Goal: Communication & Community: Answer question/provide support

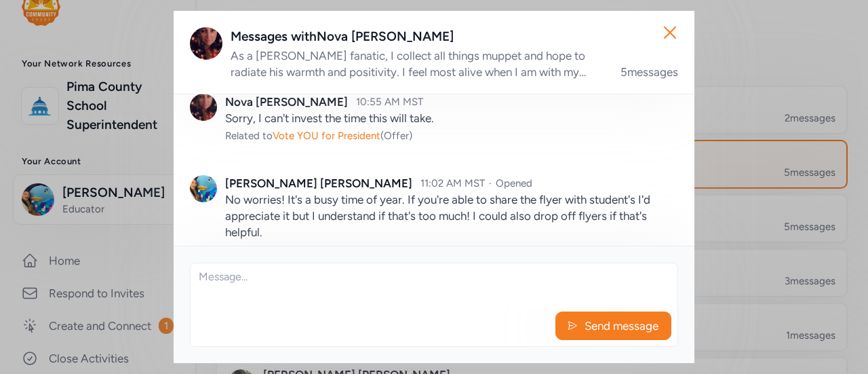
scroll to position [263, 0]
click at [670, 33] on icon "button" at bounding box center [670, 32] width 11 height 11
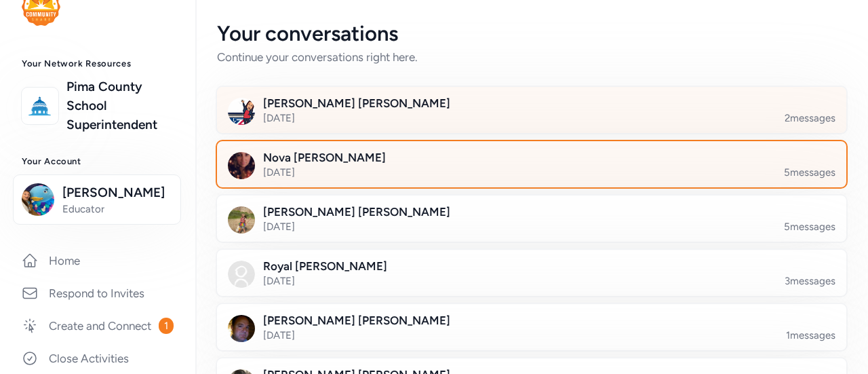
click at [343, 115] on div at bounding box center [543, 118] width 630 height 46
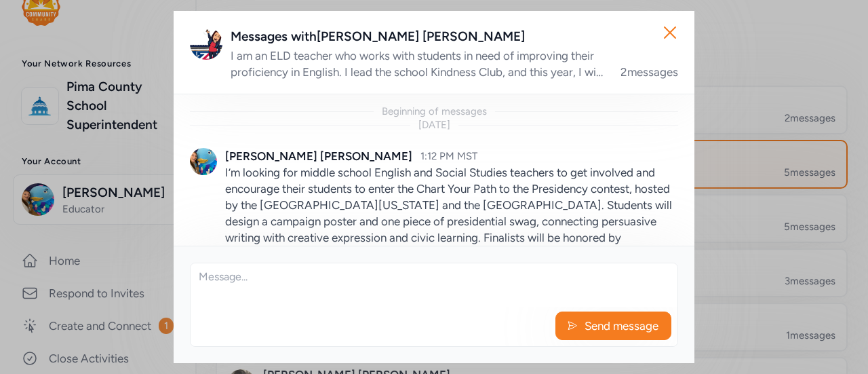
scroll to position [242, 0]
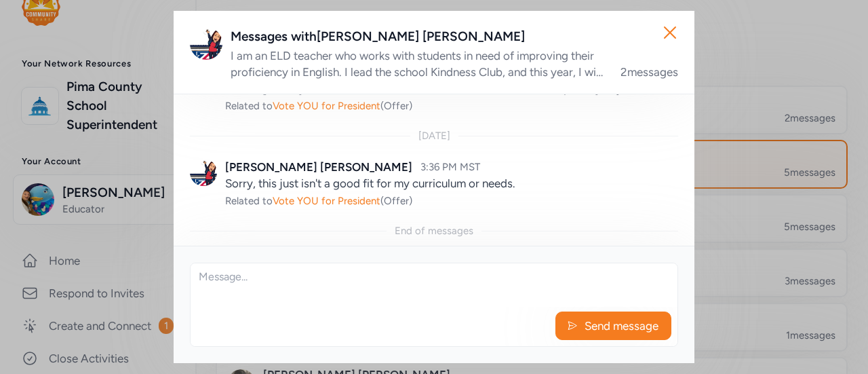
click at [292, 315] on div "Send message" at bounding box center [434, 329] width 487 height 34
click at [281, 323] on div "Send message" at bounding box center [434, 329] width 487 height 34
click at [265, 301] on textarea at bounding box center [434, 284] width 487 height 43
type textarea "H"
type textarea "B"
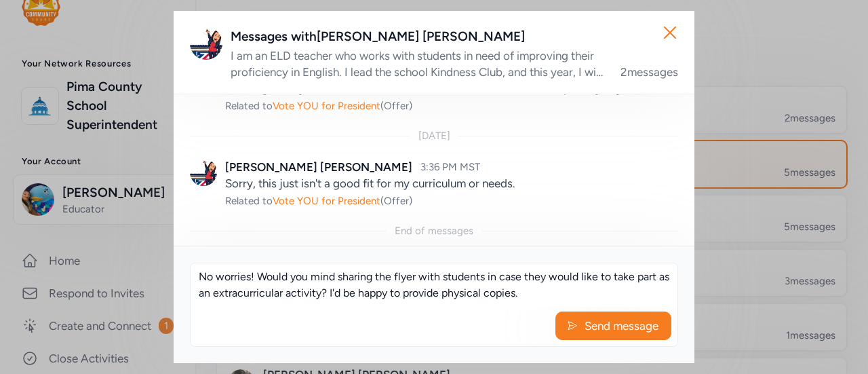
scroll to position [9, 0]
type textarea "No worries! Would you mind sharing the flyer with students in case they would l…"
click at [619, 328] on span "Send message" at bounding box center [621, 326] width 77 height 16
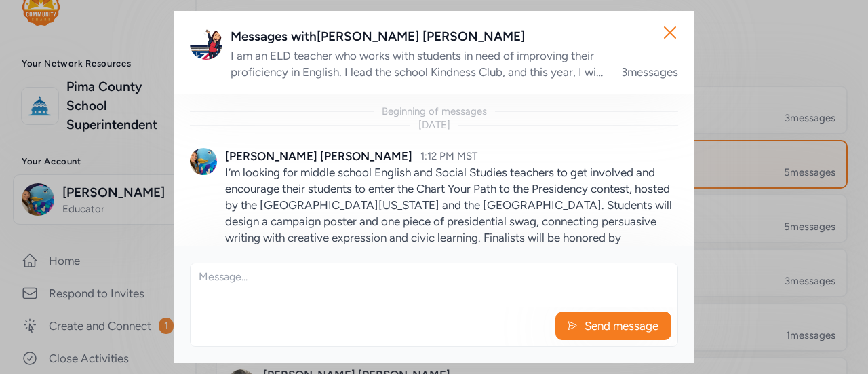
scroll to position [337, 0]
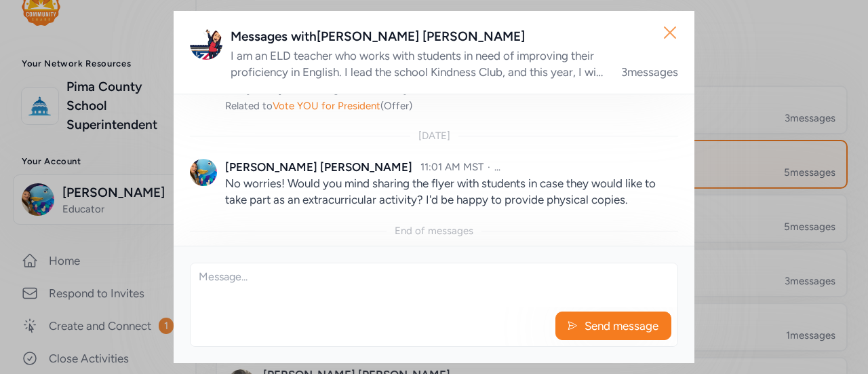
click at [666, 26] on icon "button" at bounding box center [670, 33] width 22 height 22
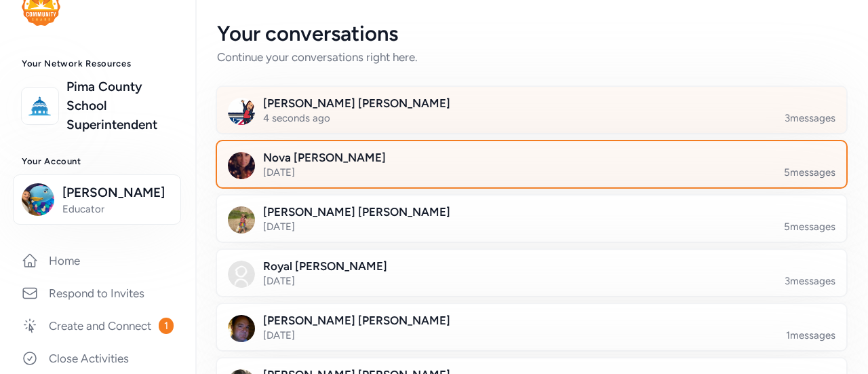
click at [400, 109] on div at bounding box center [543, 118] width 630 height 46
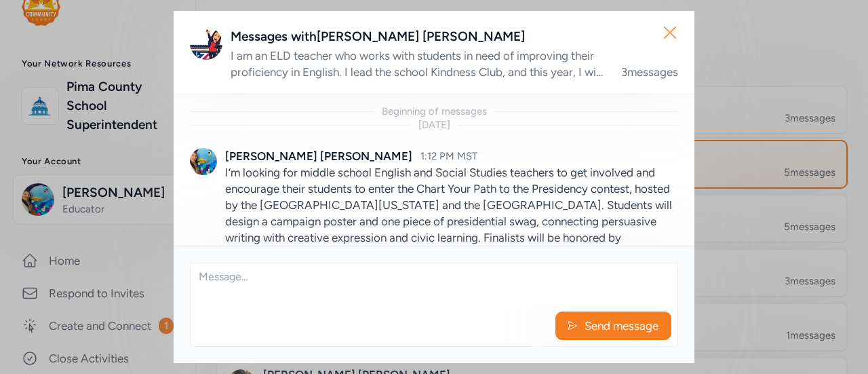
click at [676, 35] on icon "button" at bounding box center [670, 33] width 22 height 22
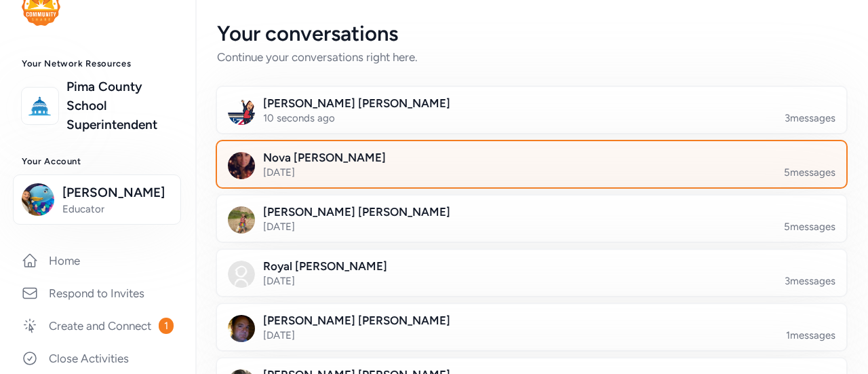
click at [358, 165] on div at bounding box center [543, 172] width 630 height 46
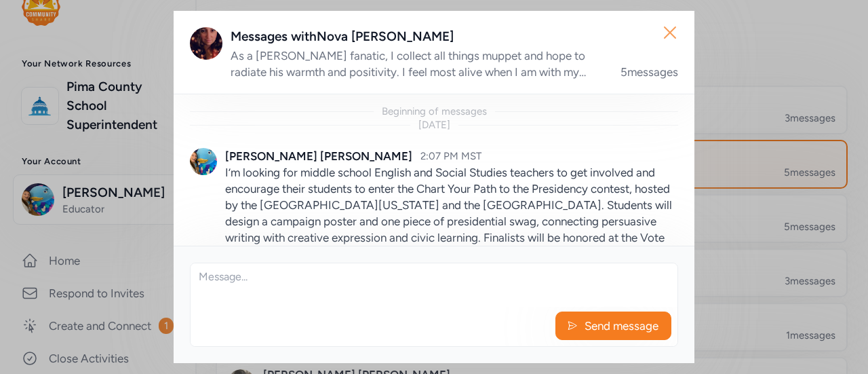
click at [668, 26] on icon "button" at bounding box center [670, 33] width 22 height 22
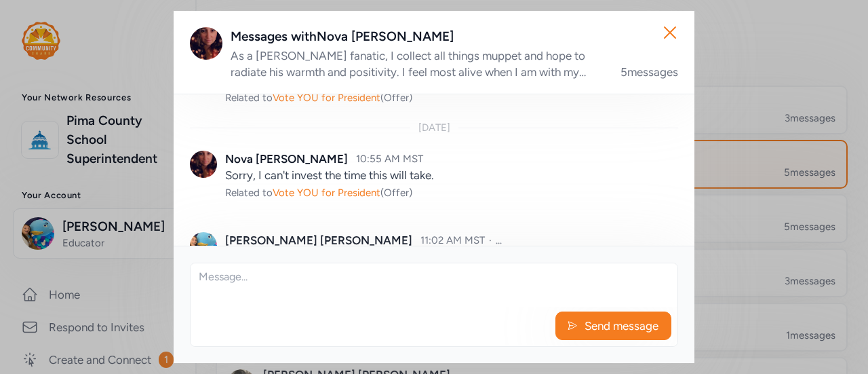
scroll to position [418, 0]
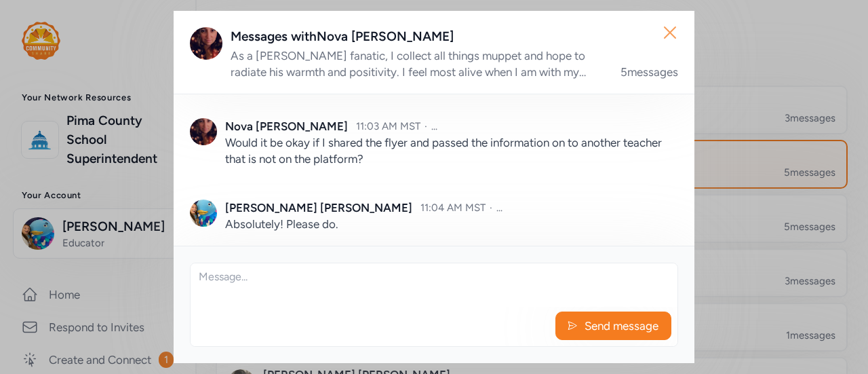
click at [672, 33] on icon "button" at bounding box center [670, 33] width 22 height 22
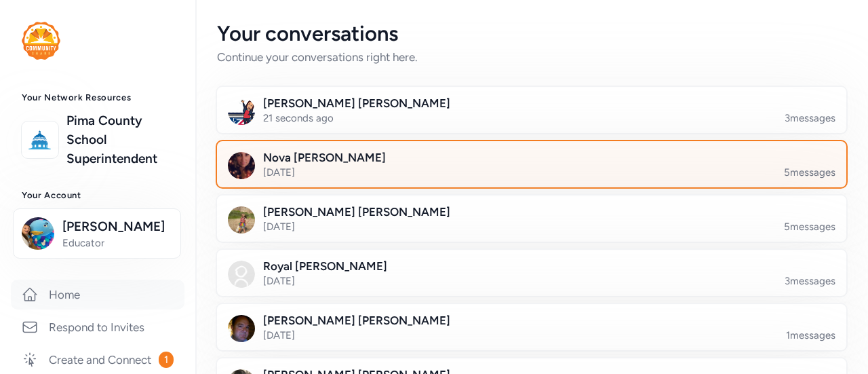
click at [77, 297] on link "Home" at bounding box center [98, 295] width 174 height 30
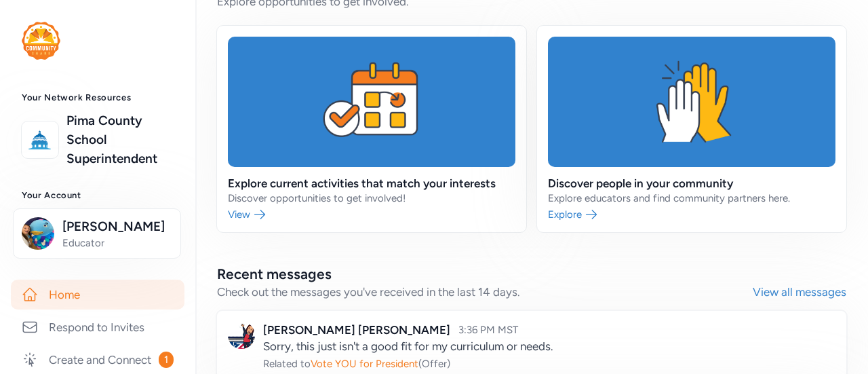
scroll to position [583, 0]
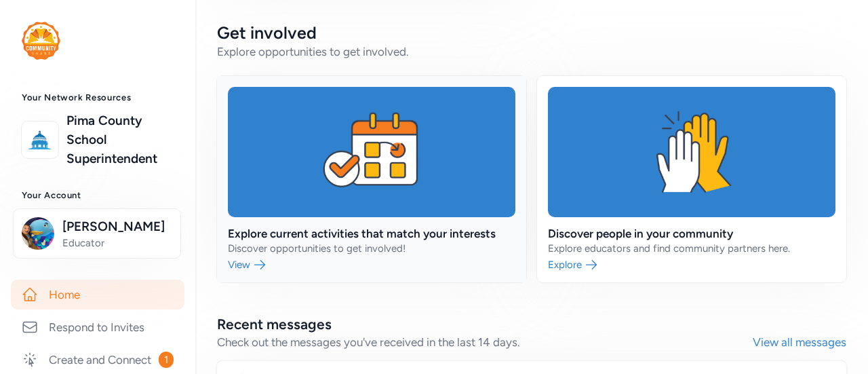
click at [336, 237] on link at bounding box center [371, 179] width 309 height 206
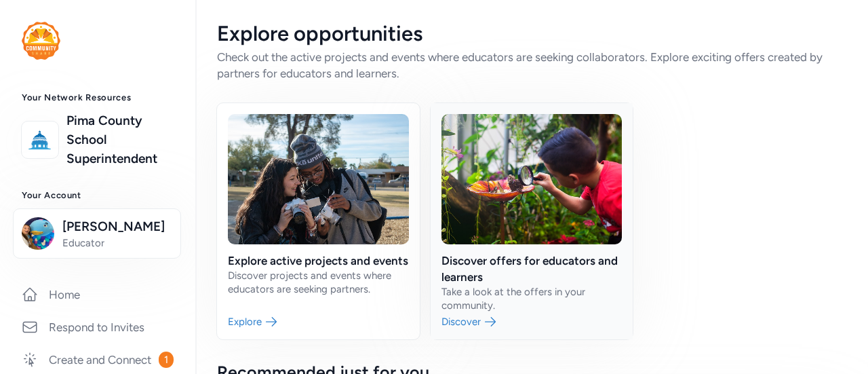
click at [524, 252] on link at bounding box center [532, 221] width 203 height 236
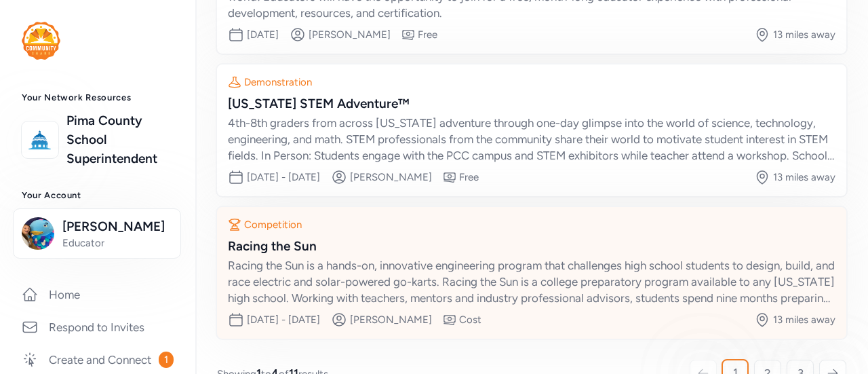
scroll to position [406, 0]
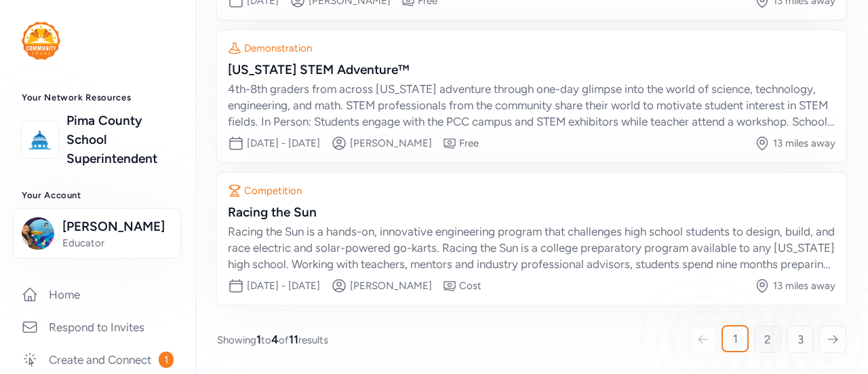
click at [765, 337] on span "2" at bounding box center [768, 339] width 7 height 16
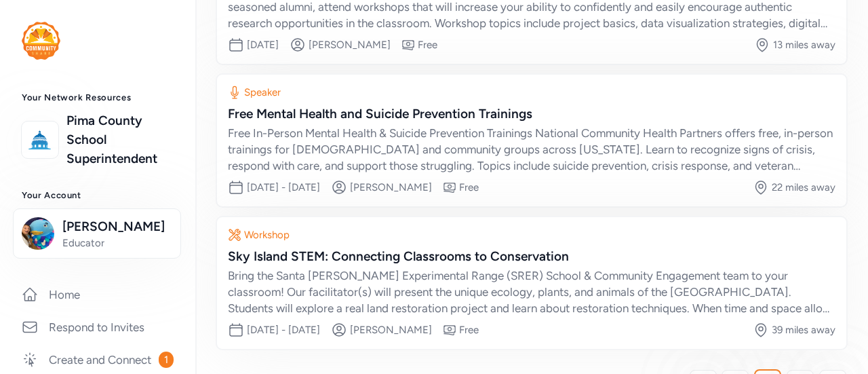
scroll to position [406, 0]
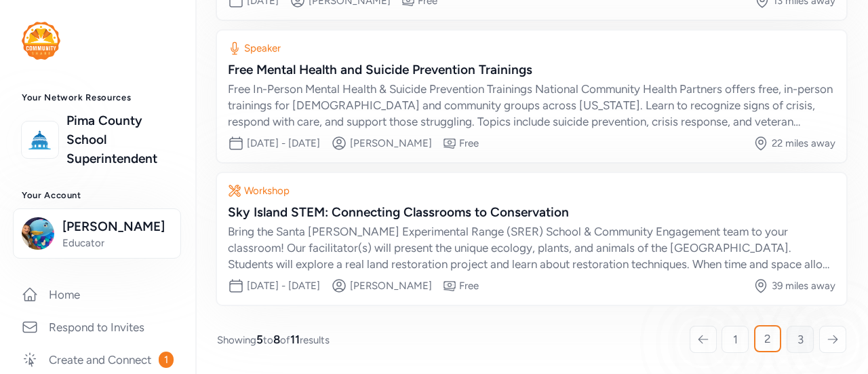
click at [787, 337] on link "3" at bounding box center [800, 339] width 27 height 27
